Goal: Task Accomplishment & Management: Manage account settings

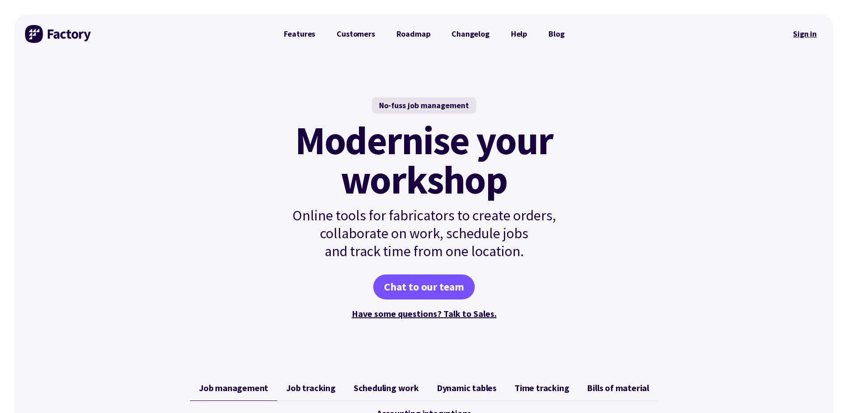
click at [802, 32] on link "Sign in" at bounding box center [805, 34] width 36 height 21
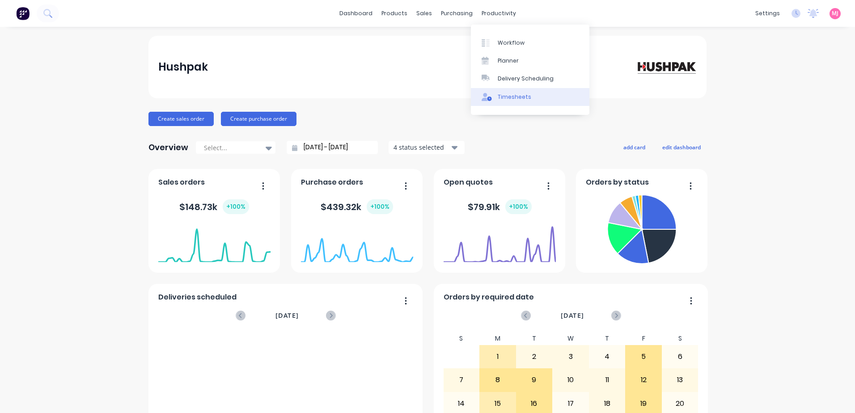
click at [508, 96] on div "Timesheets" at bounding box center [514, 97] width 34 height 8
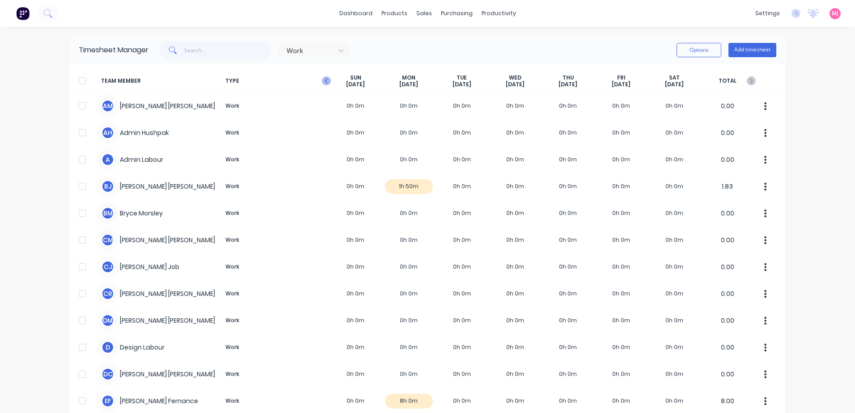
click at [324, 81] on icon "button" at bounding box center [326, 80] width 9 height 9
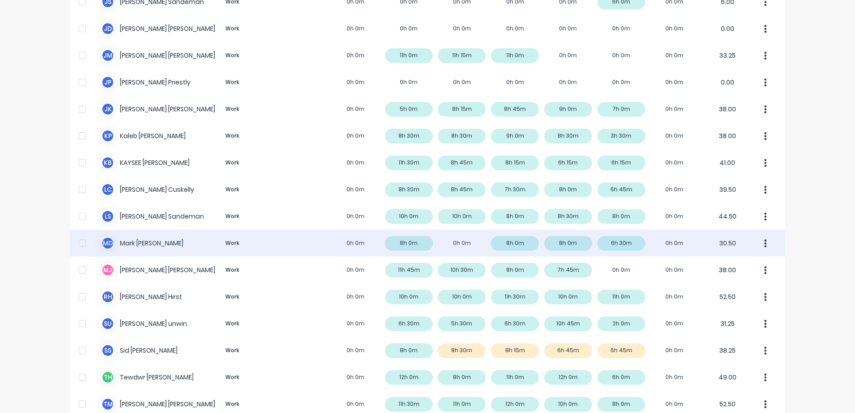
scroll to position [579, 0]
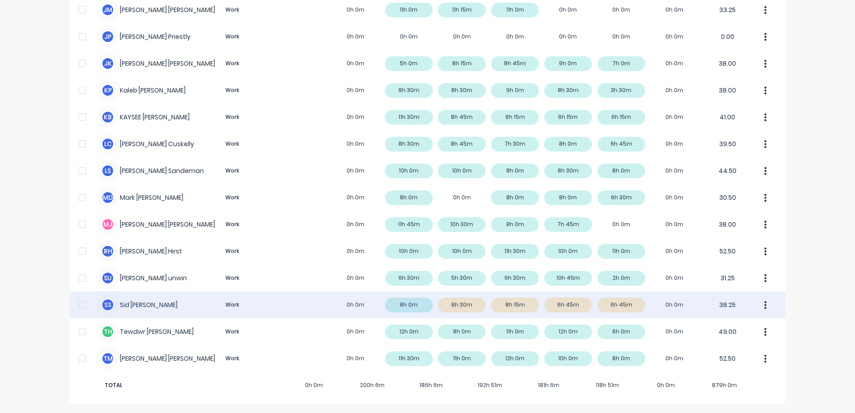
click at [764, 306] on icon "button" at bounding box center [765, 305] width 2 height 8
click at [122, 301] on div "S S Sid Singh Work 0h 0m 8h 0m 8h 30m 8h 15m 6h 45m 6h 45m 0h 0m 38.25" at bounding box center [427, 304] width 715 height 27
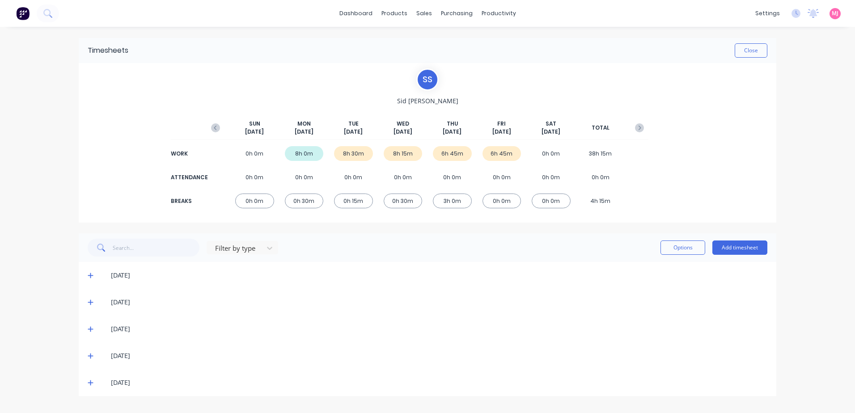
click at [90, 274] on icon at bounding box center [90, 275] width 5 height 5
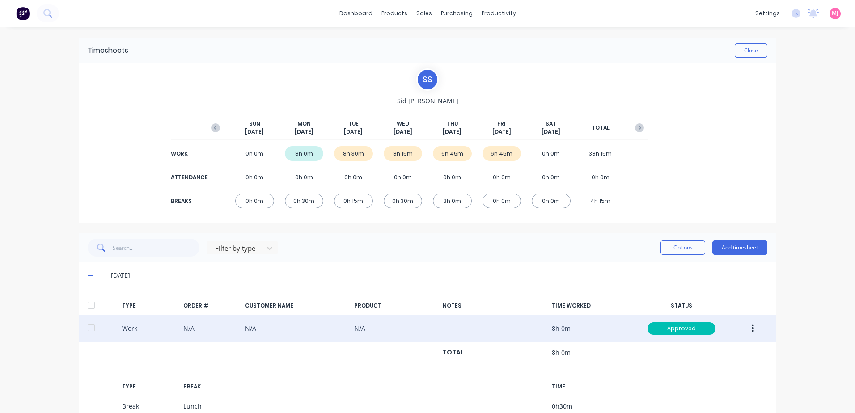
click at [751, 330] on icon "button" at bounding box center [752, 329] width 2 height 10
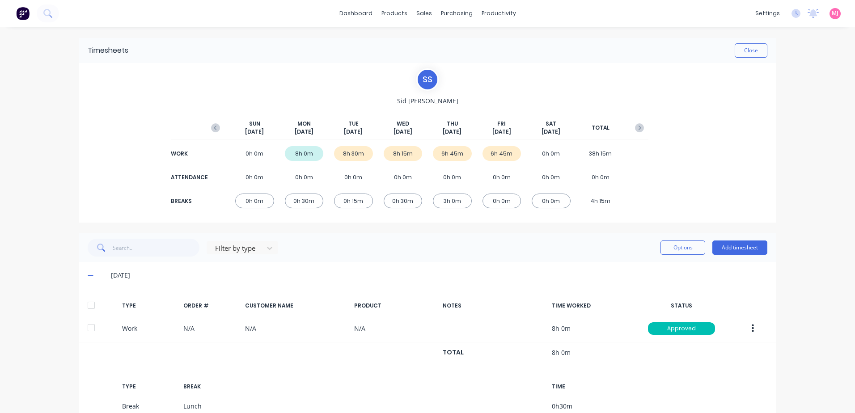
click at [449, 374] on div "TYPE ORDER # CUSTOMER NAME PRODUCT NOTES TIME WORKED STATUS Work N/A N/A N/A 8h…" at bounding box center [427, 370] width 697 height 148
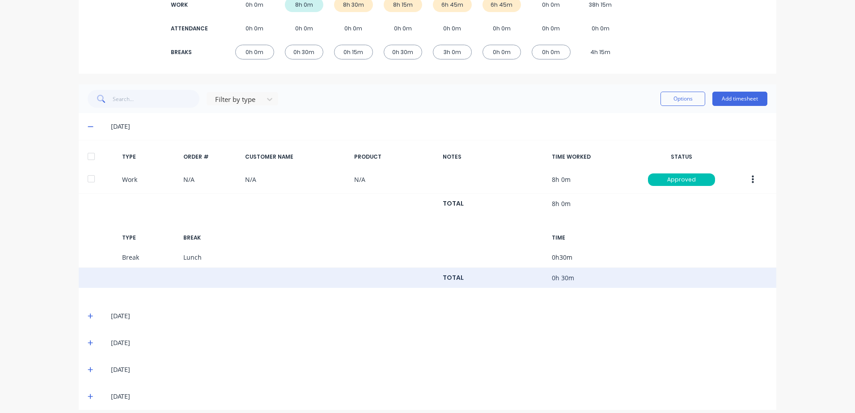
scroll to position [157, 0]
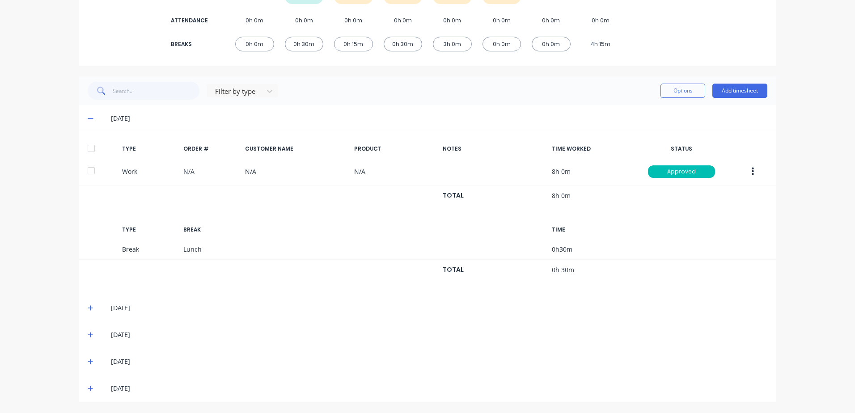
click at [88, 308] on icon at bounding box center [90, 307] width 5 height 5
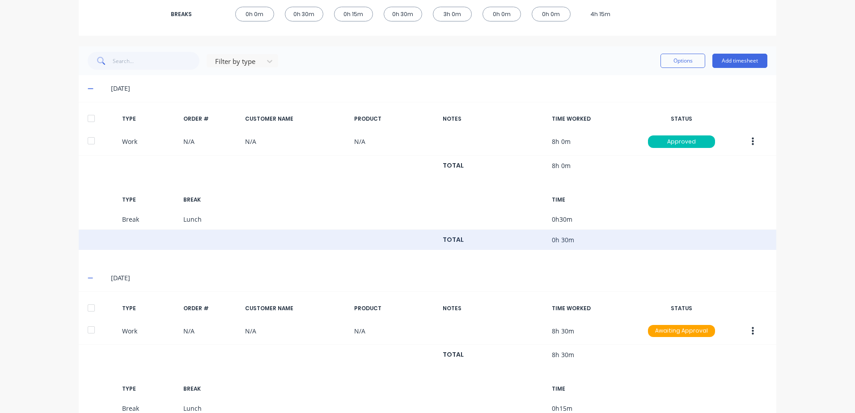
scroll to position [202, 0]
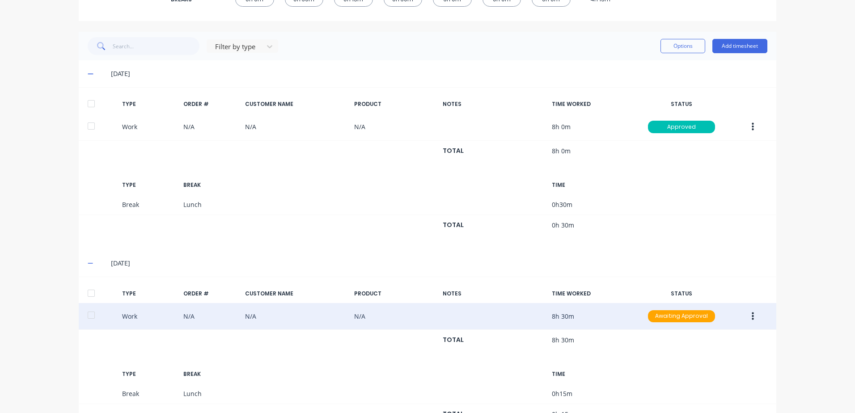
click at [751, 318] on icon "button" at bounding box center [752, 317] width 2 height 10
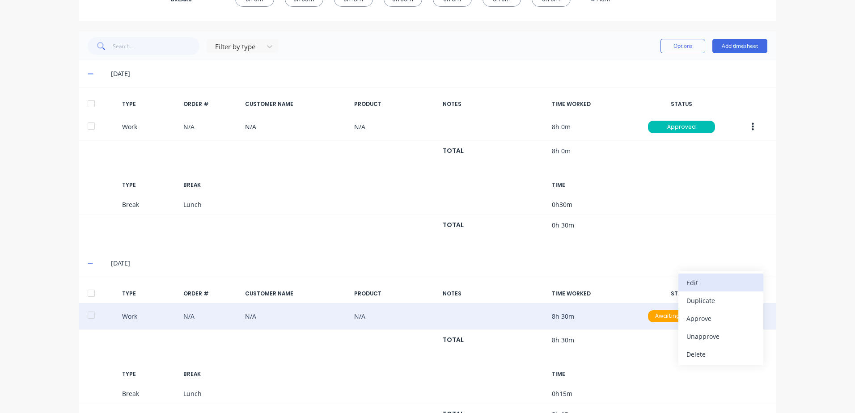
click at [695, 282] on div "Edit" at bounding box center [720, 282] width 69 height 13
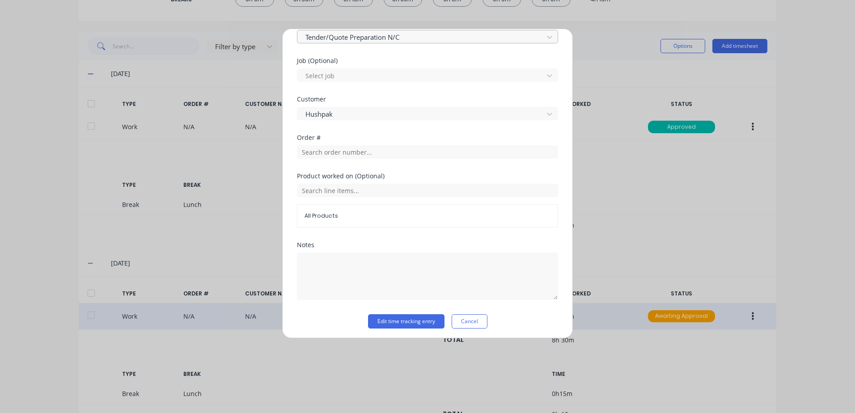
scroll to position [372, 0]
click at [384, 319] on button "Edit time tracking entry" at bounding box center [406, 318] width 76 height 14
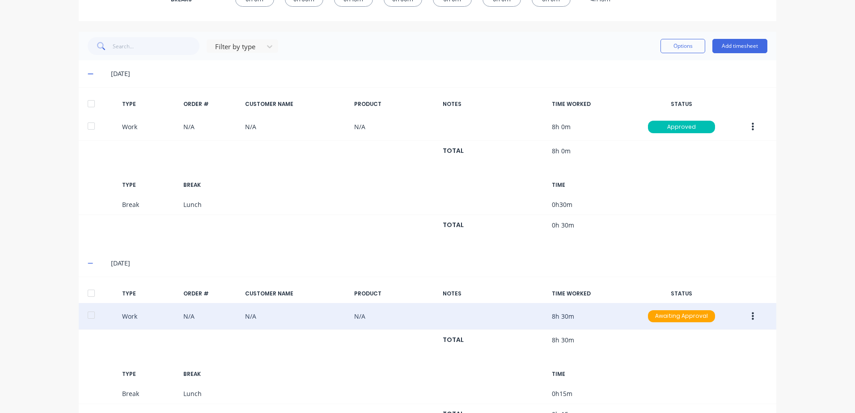
click at [751, 316] on icon "button" at bounding box center [752, 316] width 2 height 8
click at [701, 318] on div "Approve" at bounding box center [720, 318] width 69 height 13
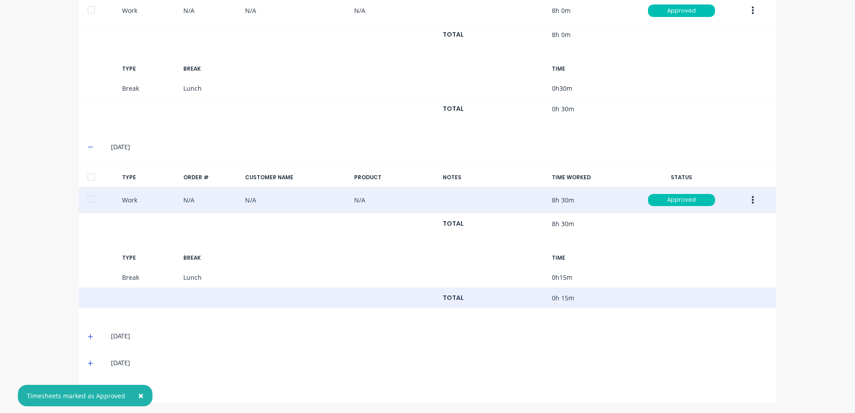
scroll to position [319, 0]
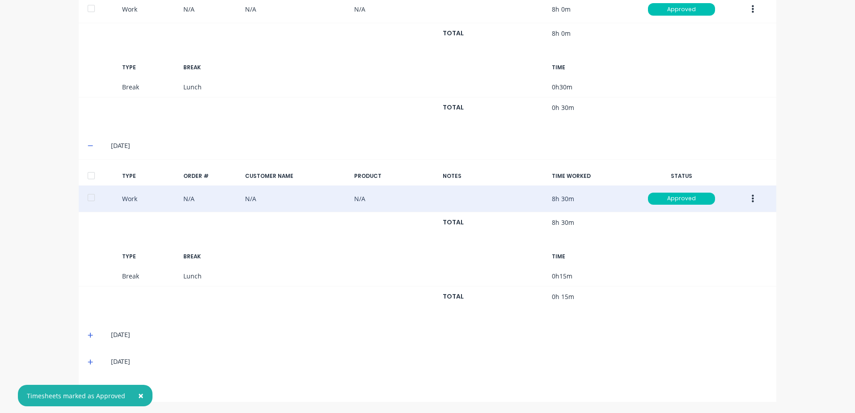
click at [88, 334] on icon at bounding box center [91, 335] width 6 height 6
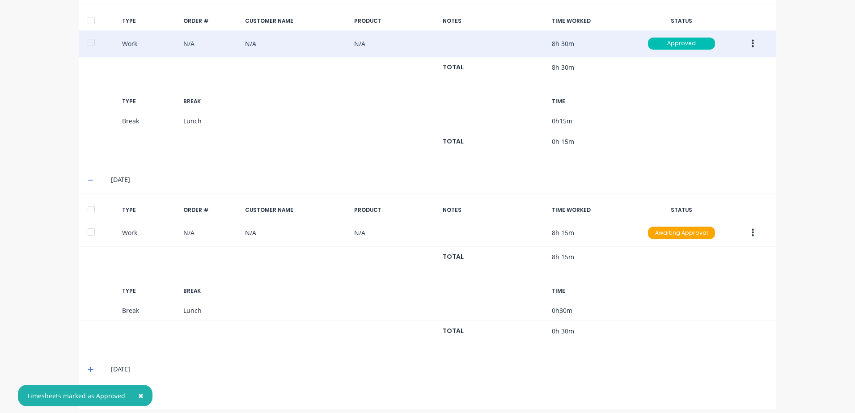
scroll to position [482, 0]
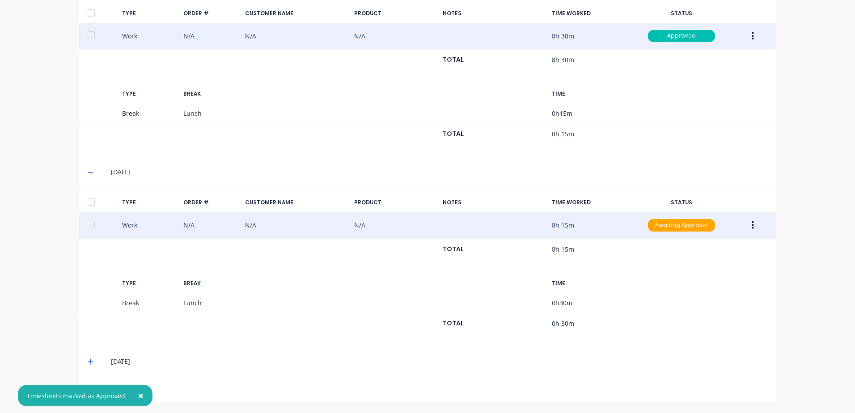
click at [751, 223] on button "button" at bounding box center [752, 225] width 21 height 16
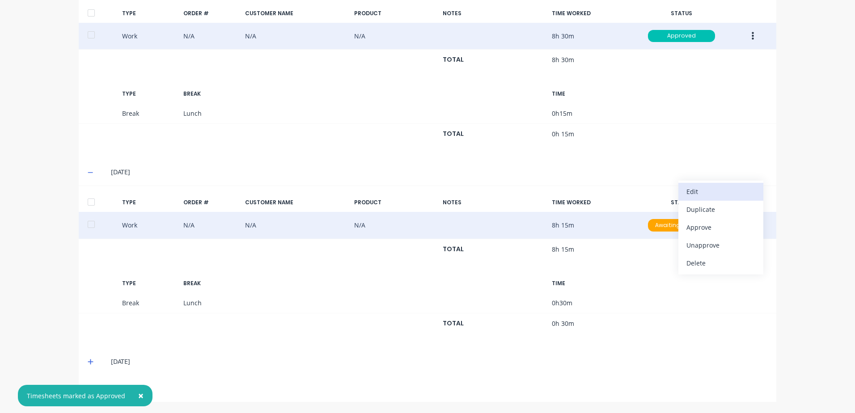
click at [695, 193] on div "Edit" at bounding box center [720, 191] width 69 height 13
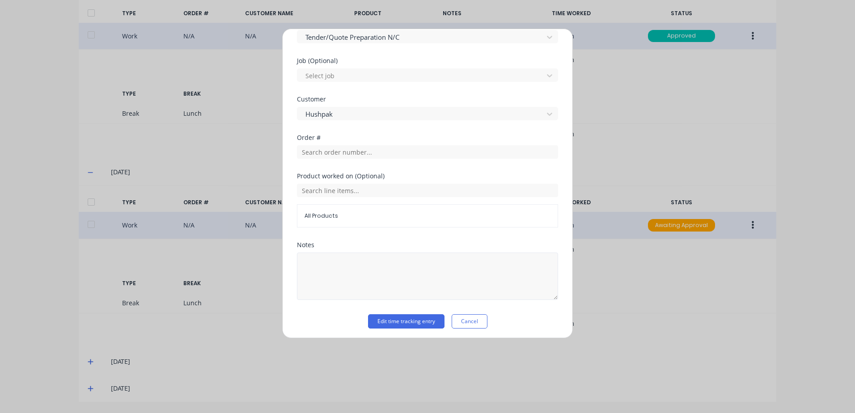
scroll to position [372, 0]
drag, startPoint x: 389, startPoint y: 319, endPoint x: 556, endPoint y: 294, distance: 169.0
click at [389, 318] on button "Edit time tracking entry" at bounding box center [406, 318] width 76 height 14
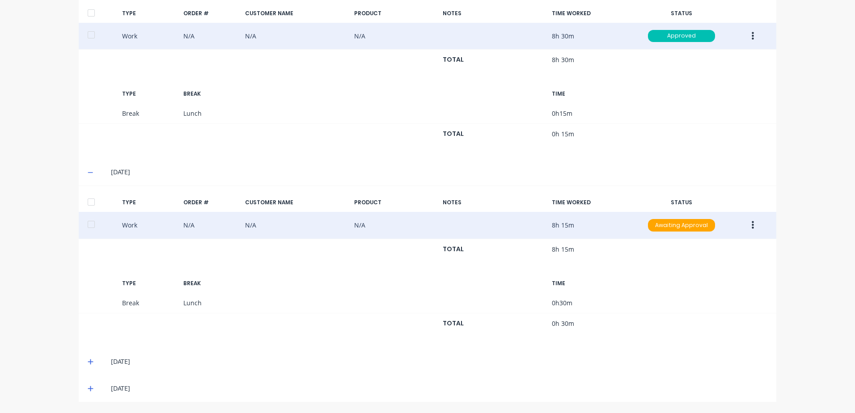
click at [88, 362] on icon at bounding box center [90, 361] width 5 height 5
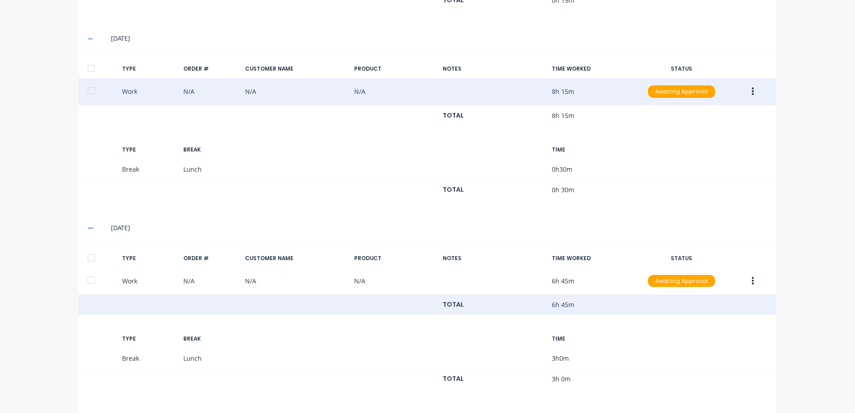
scroll to position [616, 0]
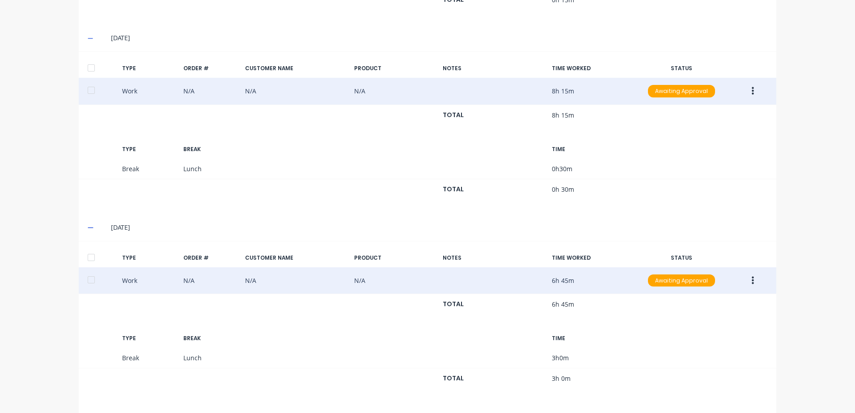
click at [751, 282] on icon "button" at bounding box center [752, 281] width 2 height 10
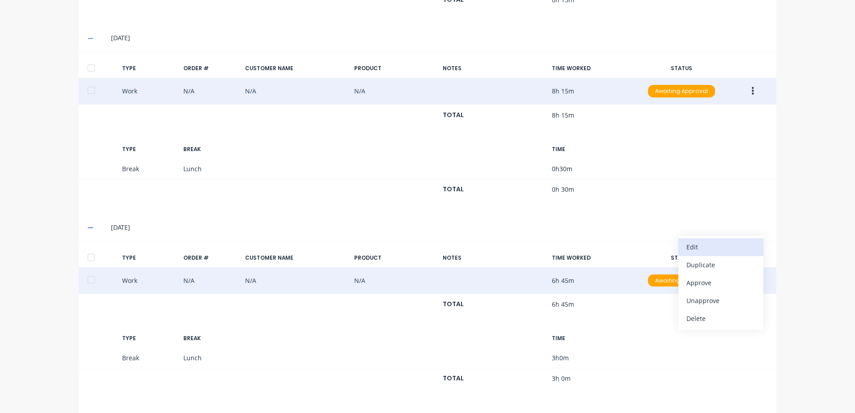
click at [692, 246] on div "Edit" at bounding box center [720, 246] width 69 height 13
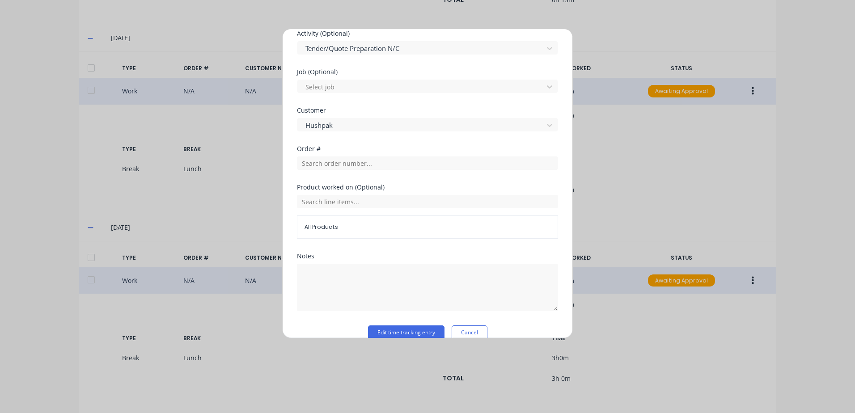
scroll to position [372, 0]
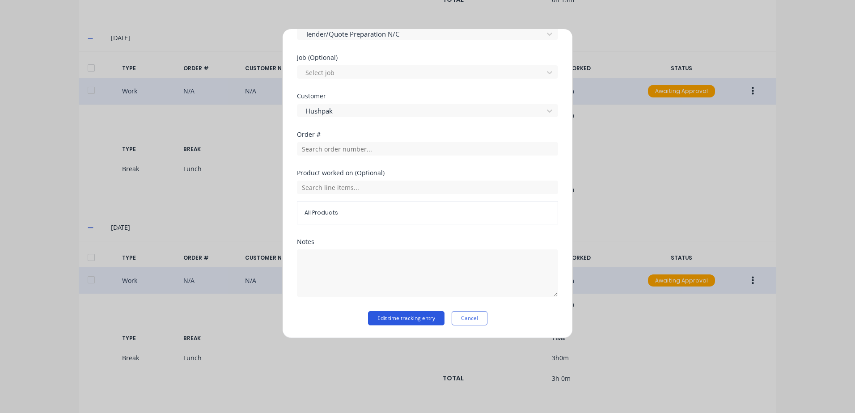
click at [396, 316] on button "Edit time tracking entry" at bounding box center [406, 318] width 76 height 14
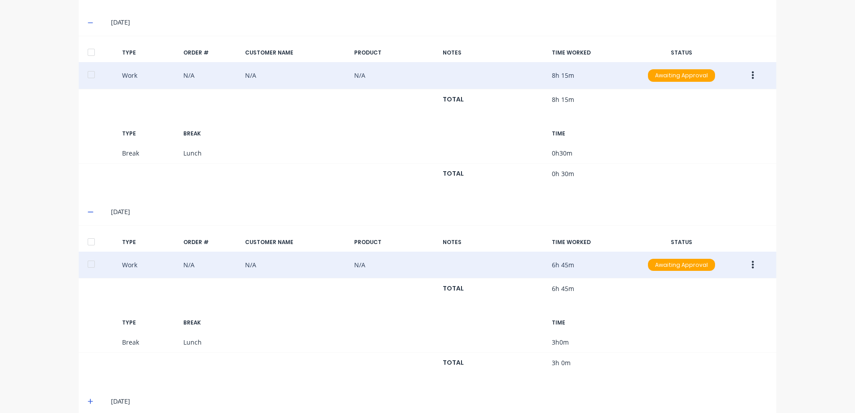
scroll to position [644, 0]
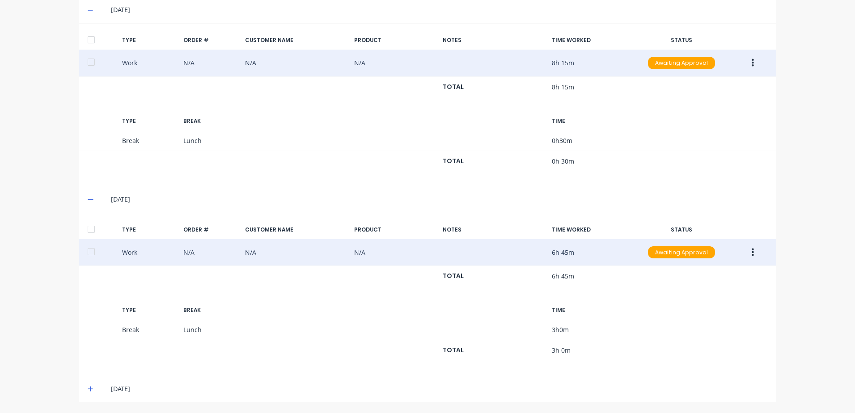
click at [83, 390] on div "26/09/25" at bounding box center [427, 388] width 697 height 27
drag, startPoint x: 87, startPoint y: 388, endPoint x: 266, endPoint y: 306, distance: 197.4
click at [88, 388] on icon at bounding box center [90, 388] width 5 height 5
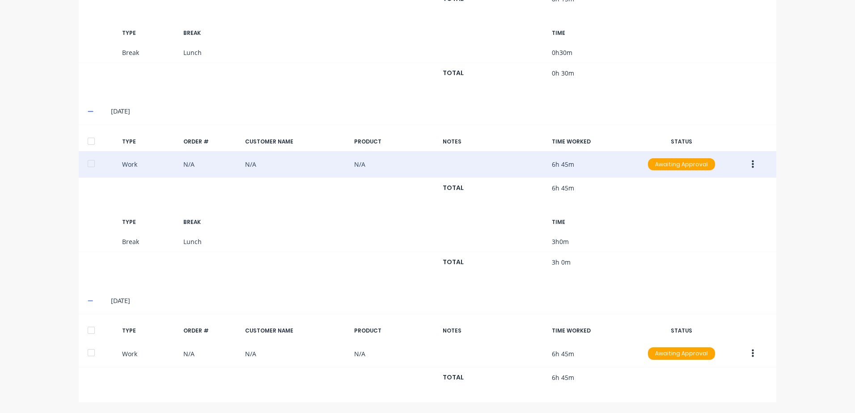
scroll to position [733, 0]
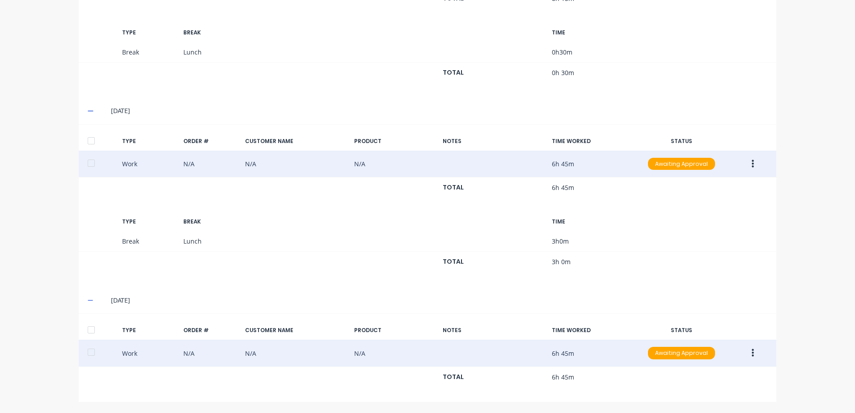
click at [751, 352] on icon "button" at bounding box center [752, 353] width 2 height 10
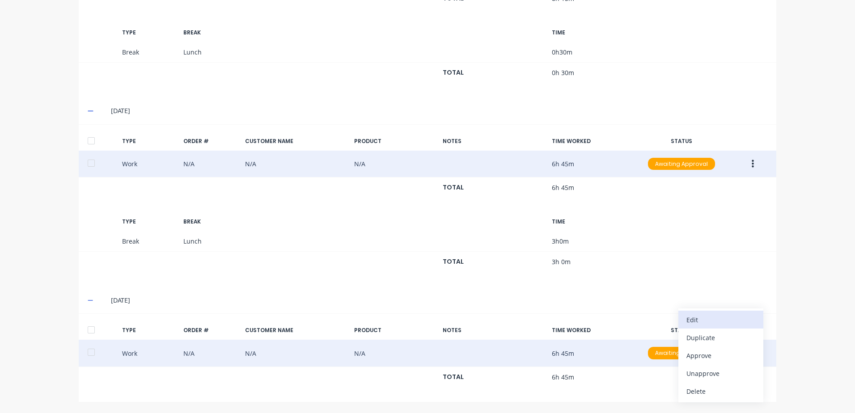
click at [701, 316] on div "Edit" at bounding box center [720, 319] width 69 height 13
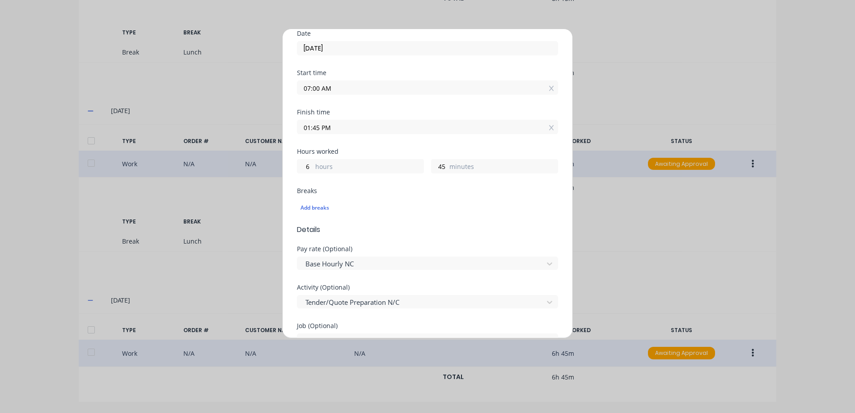
scroll to position [90, 0]
click at [418, 127] on input "01:45 PM" at bounding box center [427, 126] width 260 height 13
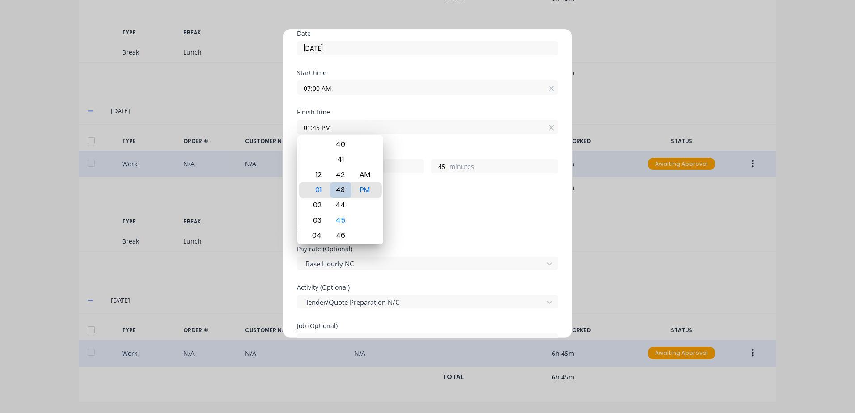
type input "01:42 PM"
type input "42"
type input "01:39 PM"
type input "39"
type input "01:37 PM"
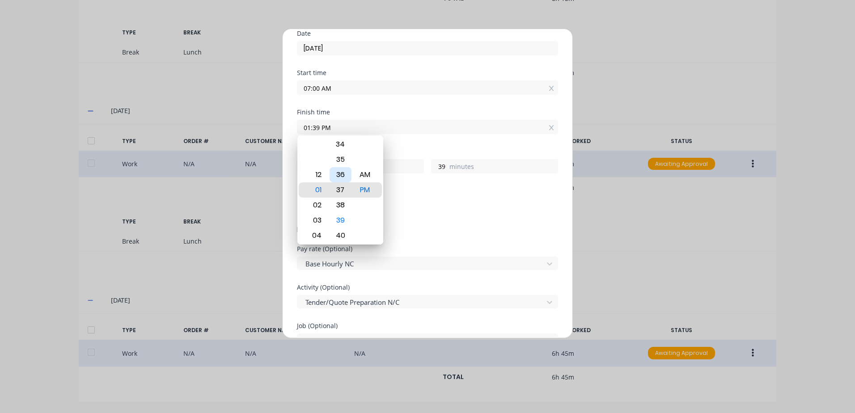
type input "37"
type input "01:34 PM"
type input "34"
type input "01:31 PM"
type input "31"
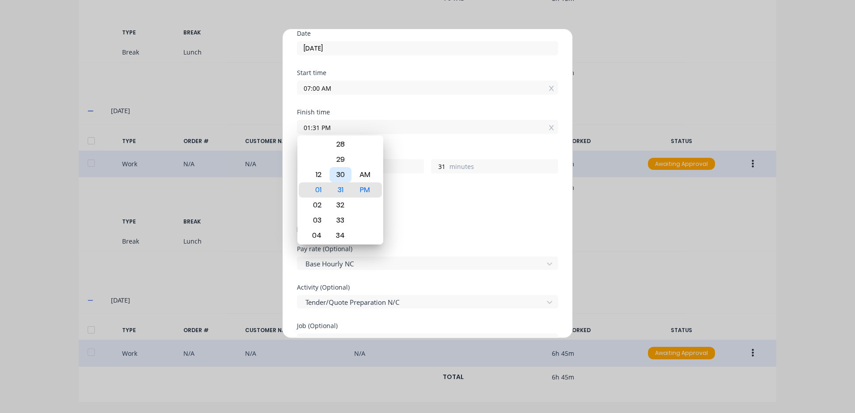
click at [341, 173] on div "30" at bounding box center [340, 174] width 22 height 15
type input "01:30 PM"
type input "30"
click at [432, 202] on div "Add breaks" at bounding box center [427, 207] width 261 height 19
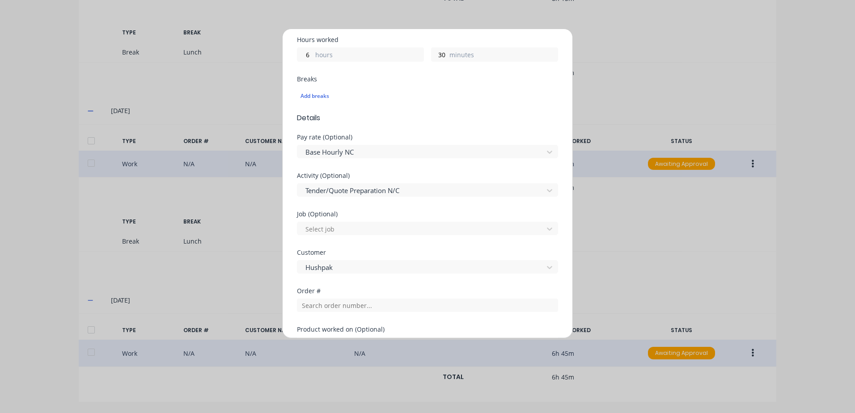
scroll to position [358, 0]
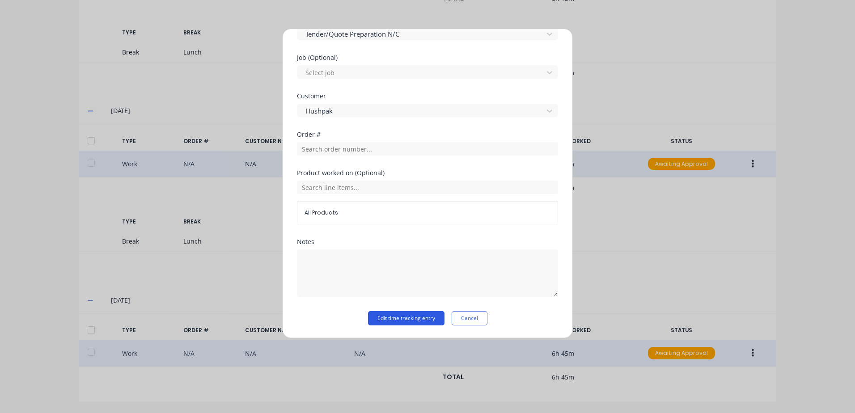
click at [385, 320] on button "Edit time tracking entry" at bounding box center [406, 318] width 76 height 14
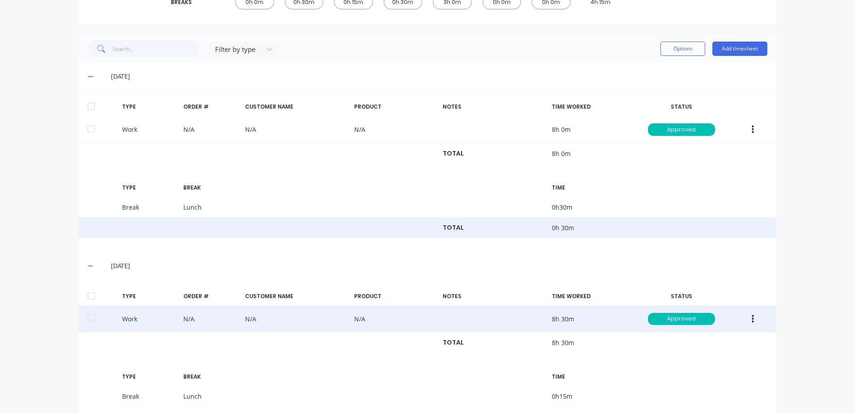
scroll to position [464, 0]
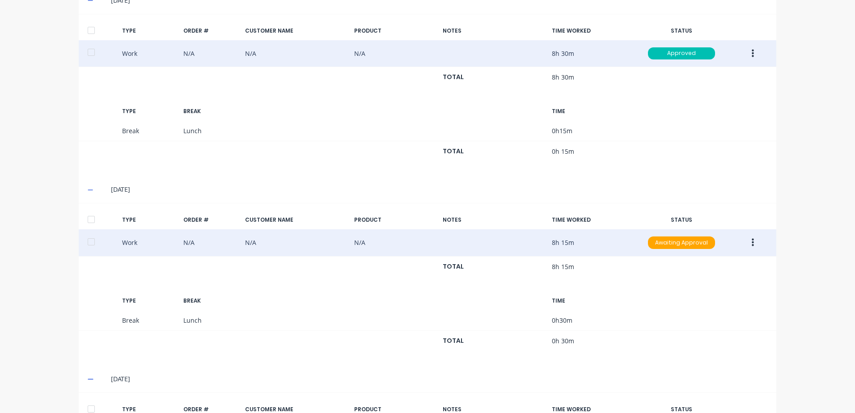
click at [751, 245] on icon "button" at bounding box center [752, 243] width 2 height 10
click at [699, 244] on div "Approve" at bounding box center [720, 244] width 69 height 13
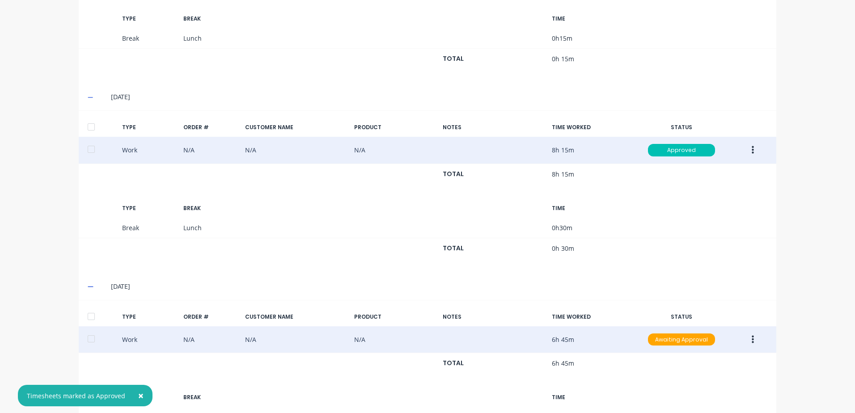
scroll to position [733, 0]
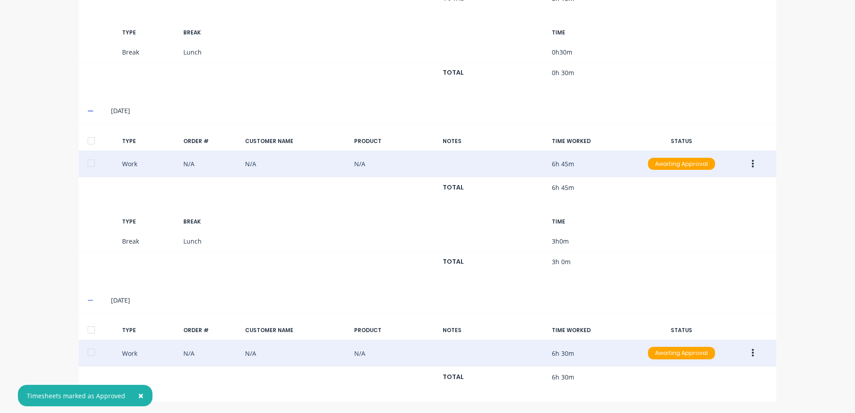
click at [751, 164] on icon "button" at bounding box center [752, 164] width 2 height 10
click at [698, 167] on div "Approve" at bounding box center [720, 166] width 69 height 13
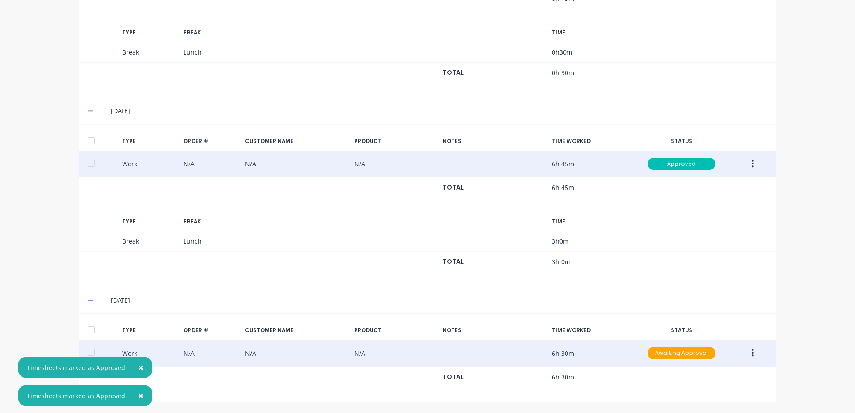
click at [751, 352] on icon "button" at bounding box center [752, 353] width 2 height 10
click at [697, 356] on div "Approve" at bounding box center [720, 355] width 69 height 13
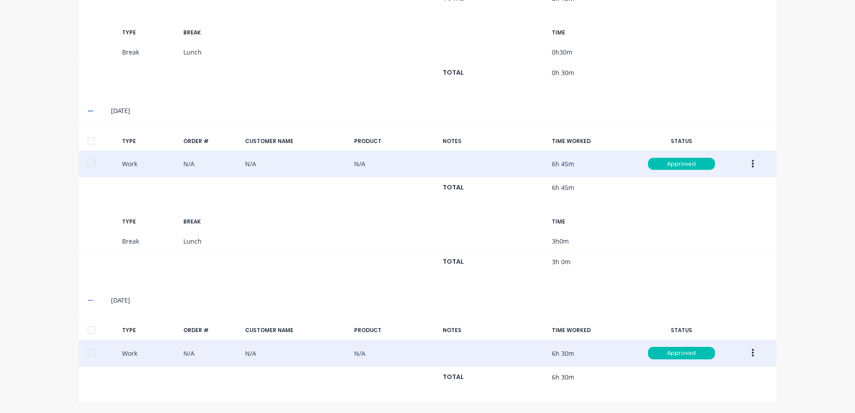
click at [88, 330] on div at bounding box center [91, 330] width 18 height 18
click at [86, 139] on div at bounding box center [91, 141] width 18 height 18
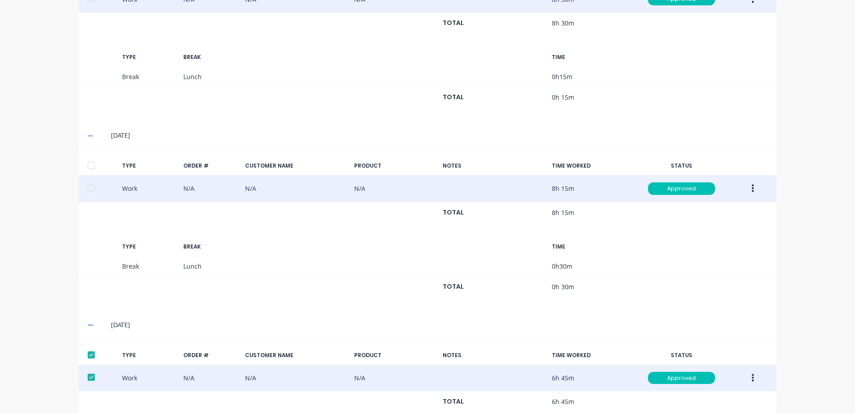
scroll to position [464, 0]
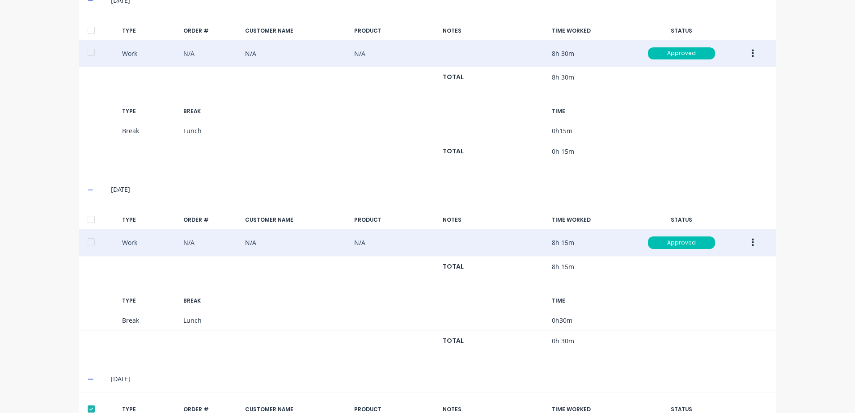
click at [87, 219] on div at bounding box center [91, 220] width 18 height 18
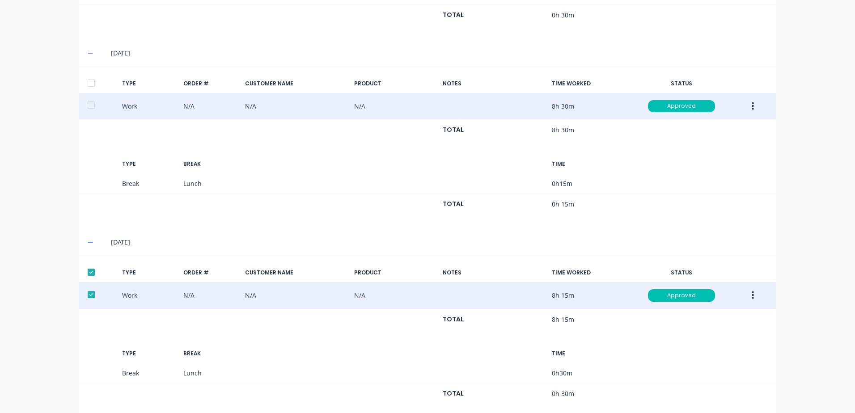
scroll to position [330, 0]
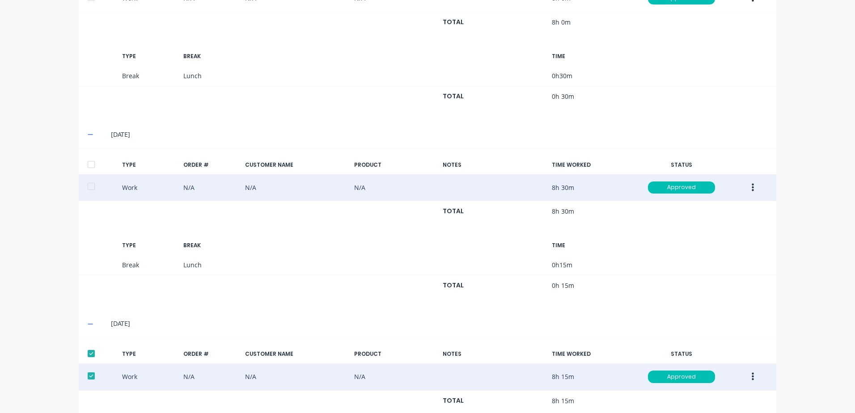
click at [89, 164] on div at bounding box center [91, 165] width 18 height 18
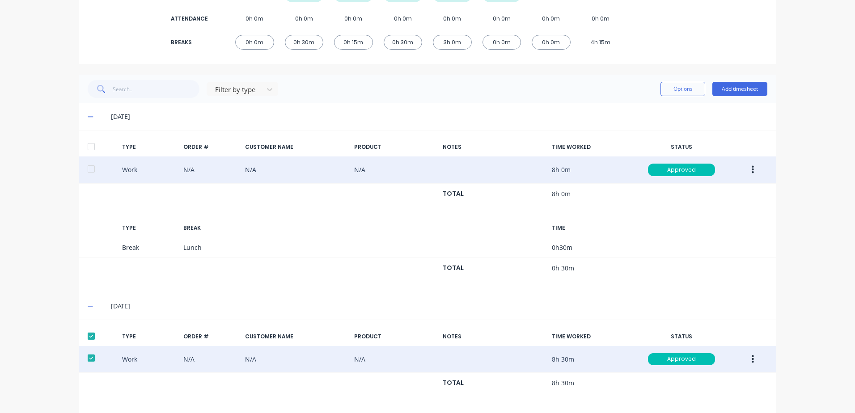
scroll to position [152, 0]
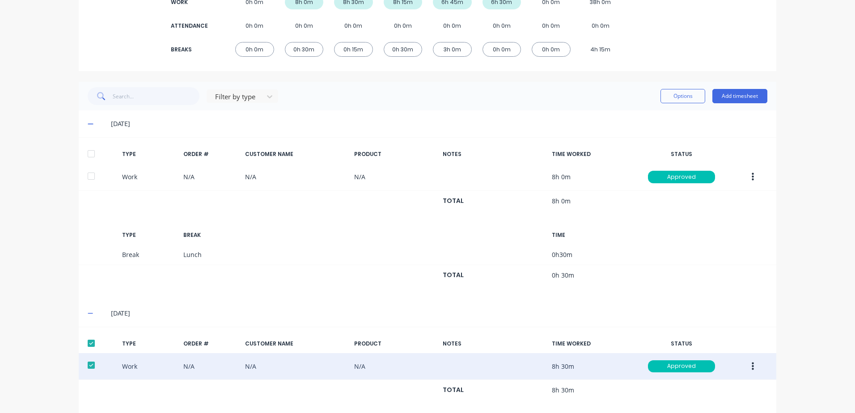
click at [88, 153] on div at bounding box center [91, 154] width 18 height 18
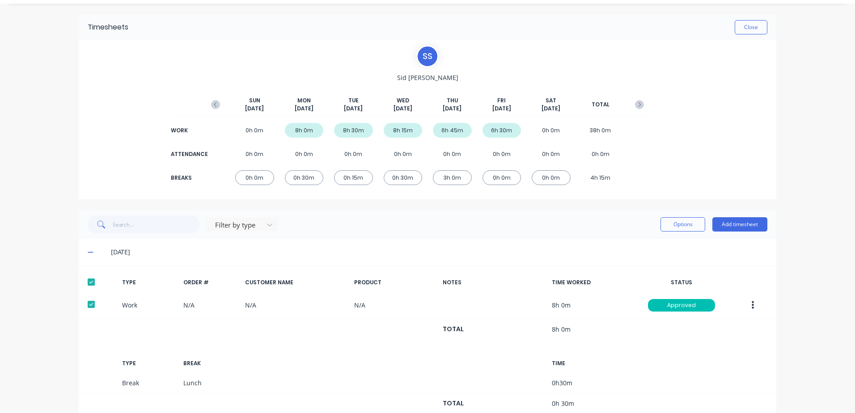
scroll to position [45, 0]
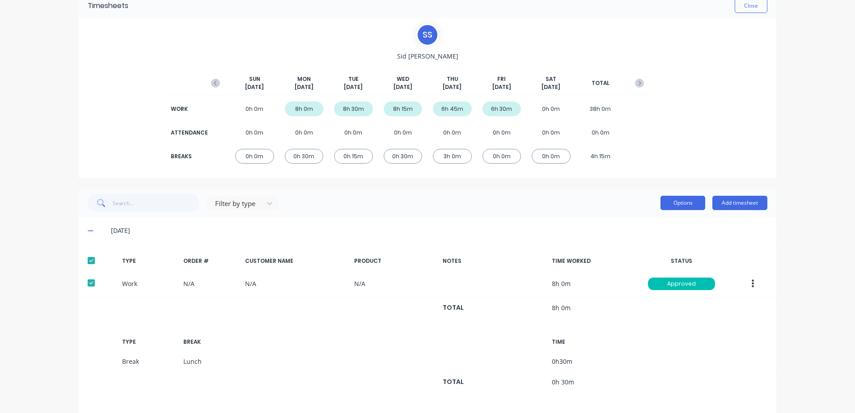
click at [673, 204] on button "Options" at bounding box center [682, 203] width 45 height 14
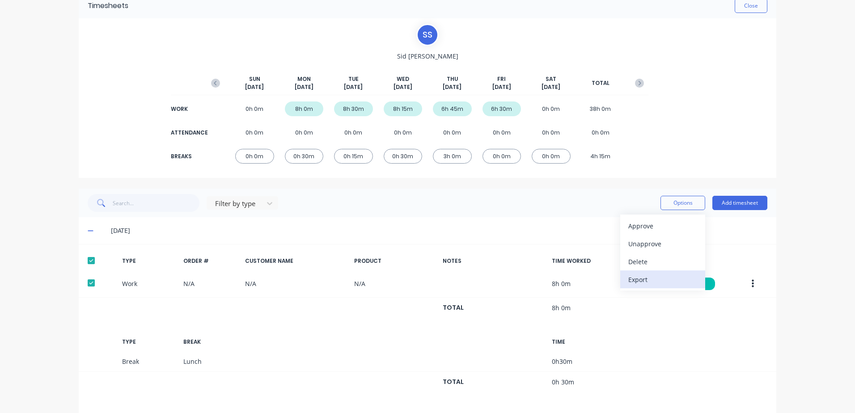
click at [636, 280] on div "Export" at bounding box center [662, 279] width 69 height 13
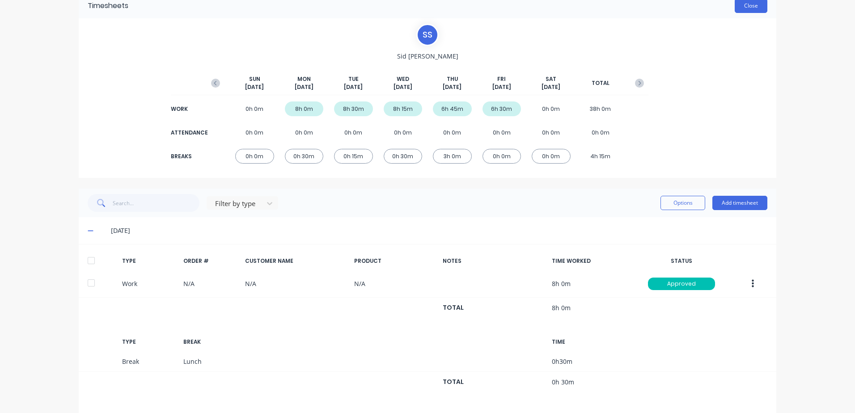
click at [740, 7] on button "Close" at bounding box center [750, 6] width 33 height 14
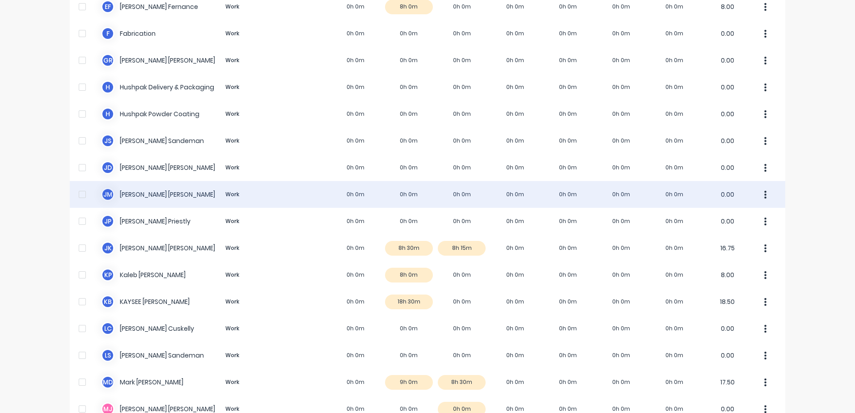
scroll to position [579, 0]
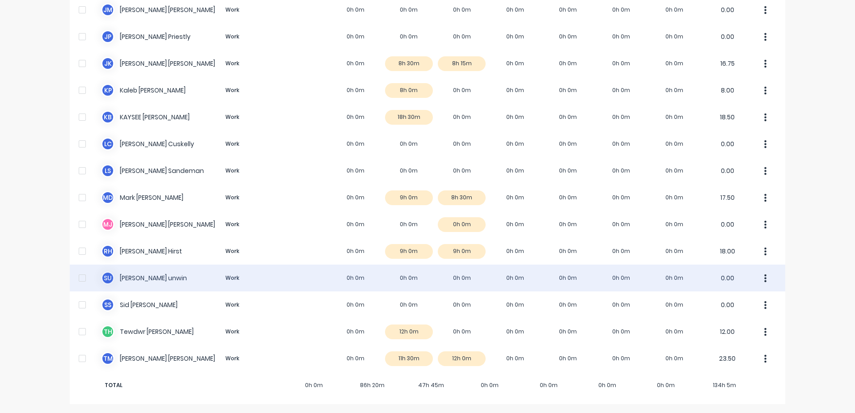
click at [134, 278] on div "s u scott unwin Work 0h 0m 0h 0m 0h 0m 0h 0m 0h 0m 0h 0m 0h 0m 0.00" at bounding box center [427, 278] width 715 height 27
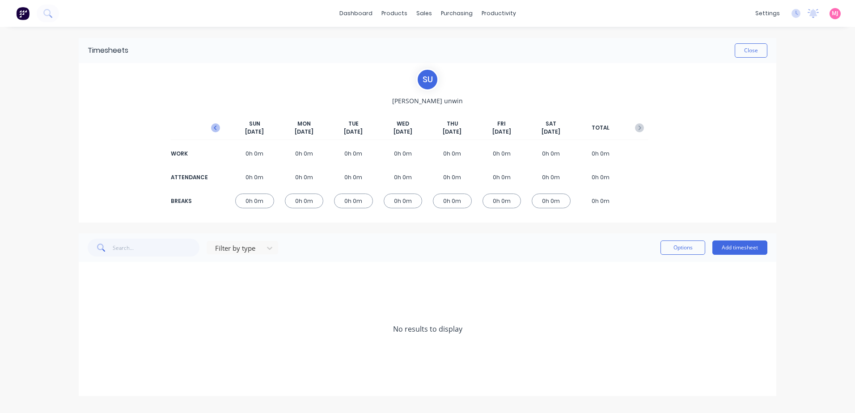
click at [215, 125] on icon "button" at bounding box center [215, 127] width 9 height 9
